Goal: Information Seeking & Learning: Check status

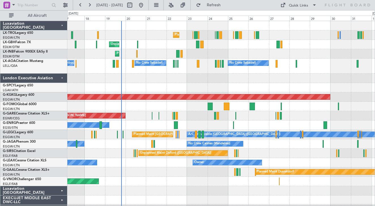
click at [183, 85] on div at bounding box center [221, 87] width 308 height 9
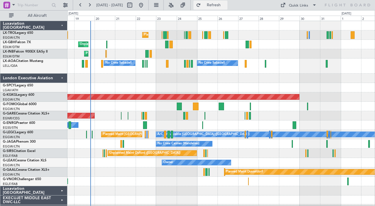
click at [226, 6] on span "Refresh" at bounding box center [214, 5] width 24 height 4
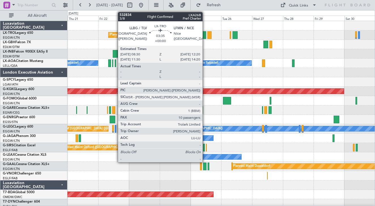
click at [205, 36] on div at bounding box center [203, 35] width 5 height 8
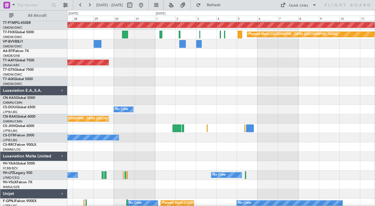
scroll to position [414, 0]
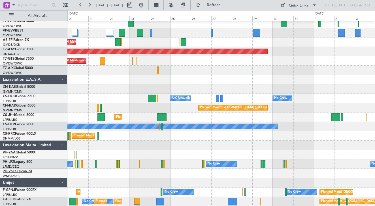
click at [26, 170] on link "9H-VSLK Falcon 7X" at bounding box center [17, 170] width 29 height 3
